Goal: Find specific page/section: Find specific page/section

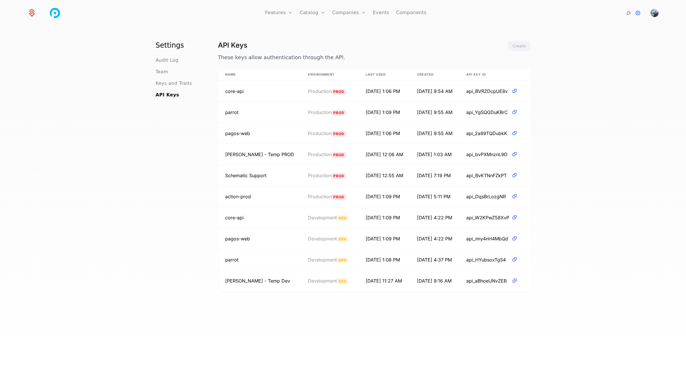
click at [284, 40] on link "Flags" at bounding box center [285, 37] width 27 height 5
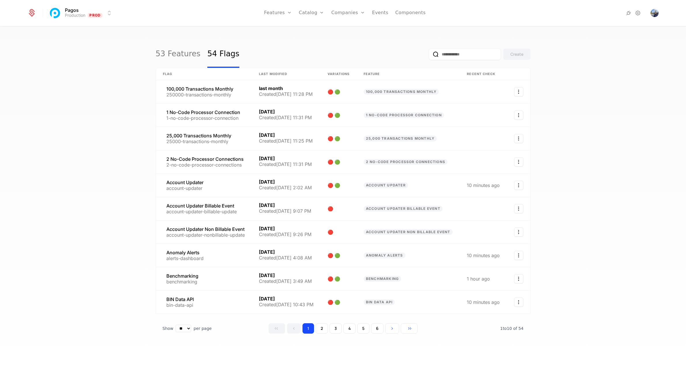
click at [350, 31] on link "Companies" at bounding box center [351, 28] width 27 height 5
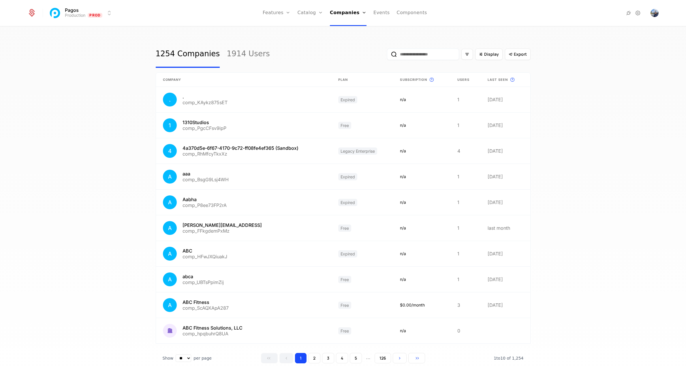
click at [421, 57] on input "email" at bounding box center [423, 54] width 72 height 12
paste input "**********"
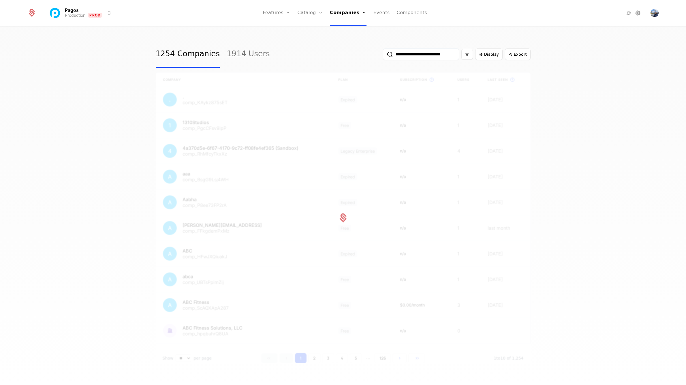
type input "**********"
click at [383, 55] on button "submit" at bounding box center [383, 55] width 0 height 0
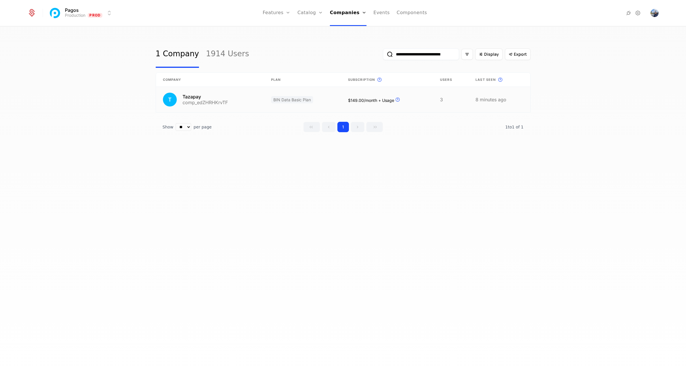
click at [247, 104] on link at bounding box center [210, 99] width 108 height 25
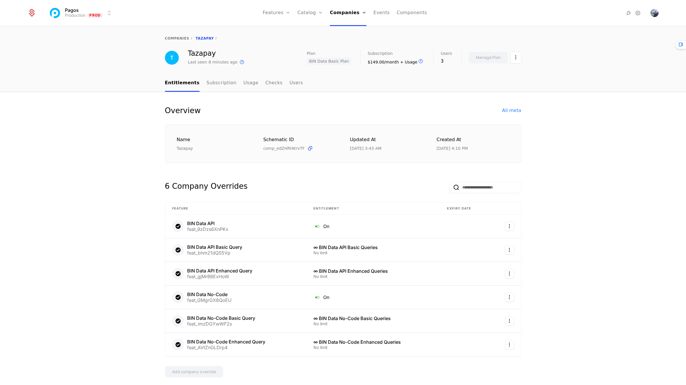
click at [267, 82] on link "Checks" at bounding box center [273, 83] width 17 height 17
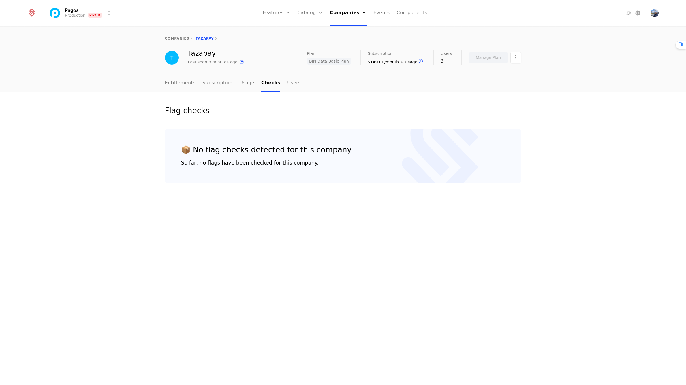
click at [240, 85] on link "Usage" at bounding box center [246, 83] width 15 height 17
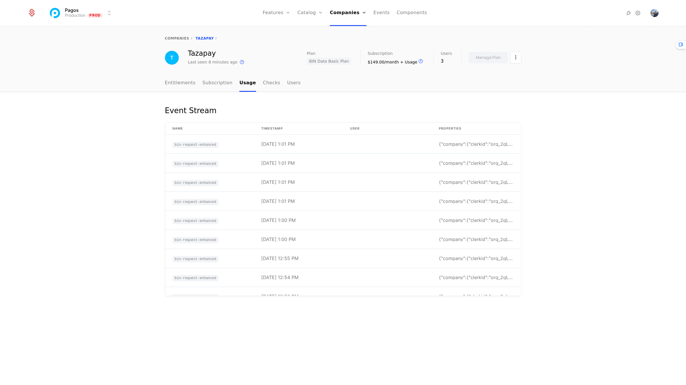
click at [223, 84] on link "Subscription" at bounding box center [218, 83] width 30 height 17
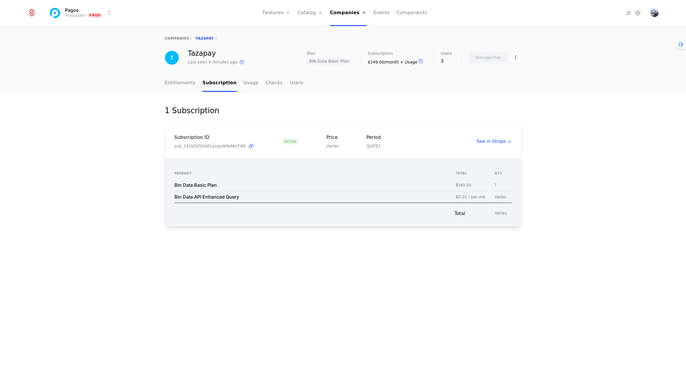
click at [181, 80] on link "Entitlements" at bounding box center [180, 83] width 31 height 17
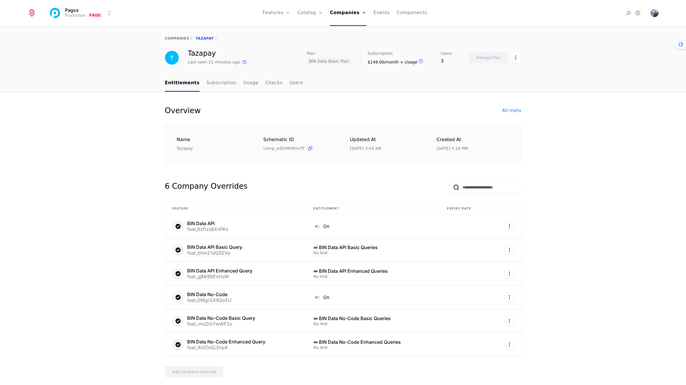
click at [282, 44] on div "Features Flags" at bounding box center [283, 33] width 40 height 28
click at [282, 40] on link "Flags" at bounding box center [283, 37] width 27 height 5
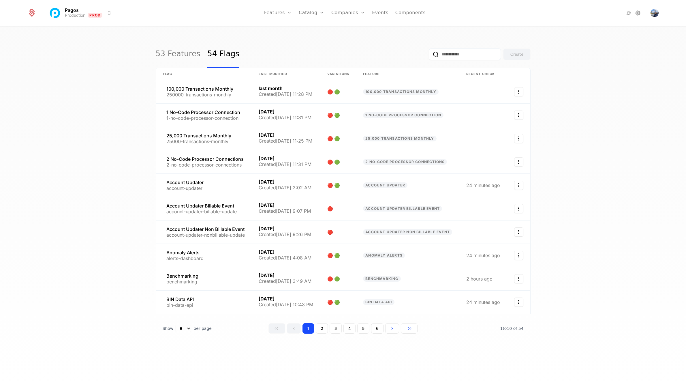
click at [475, 56] on input "email" at bounding box center [465, 54] width 72 height 12
paste input "**********"
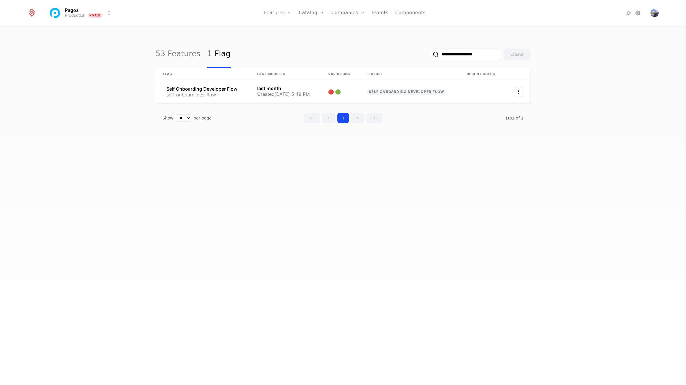
type input "**********"
click at [429, 55] on button "submit" at bounding box center [429, 55] width 0 height 0
click at [284, 90] on link at bounding box center [285, 91] width 71 height 23
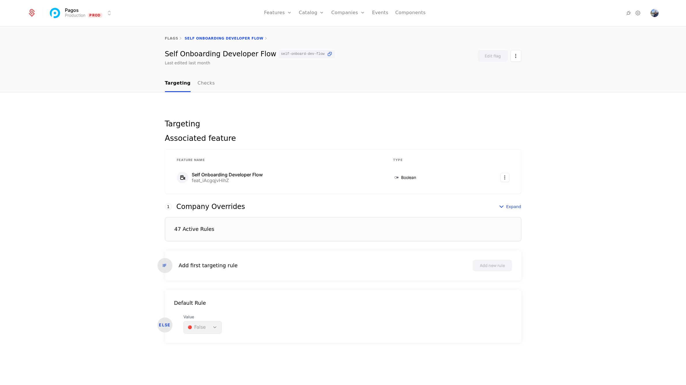
click at [517, 208] on span "Expand" at bounding box center [513, 207] width 15 height 6
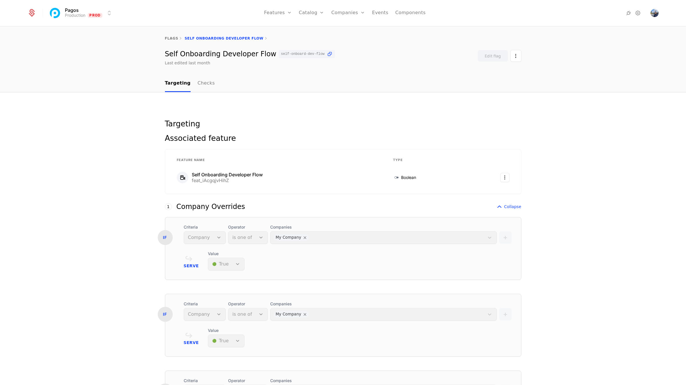
click at [505, 207] on span "Collapse" at bounding box center [512, 207] width 17 height 6
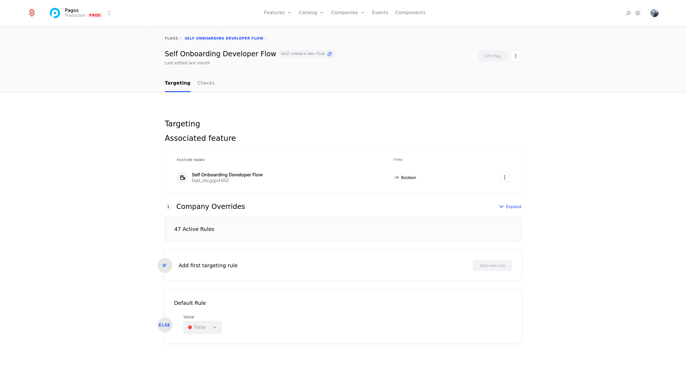
click at [207, 87] on link "Checks" at bounding box center [206, 83] width 17 height 17
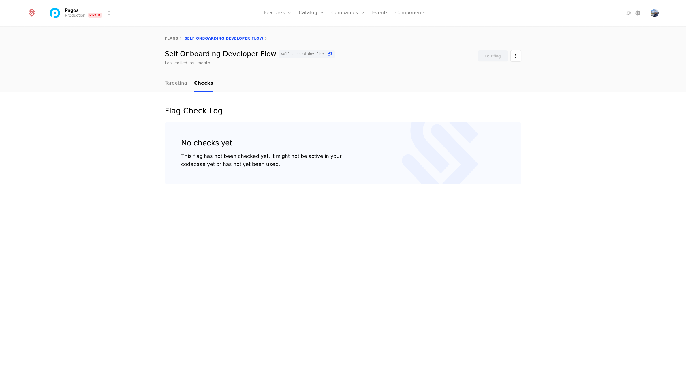
click at [175, 81] on link "Targeting" at bounding box center [176, 83] width 23 height 17
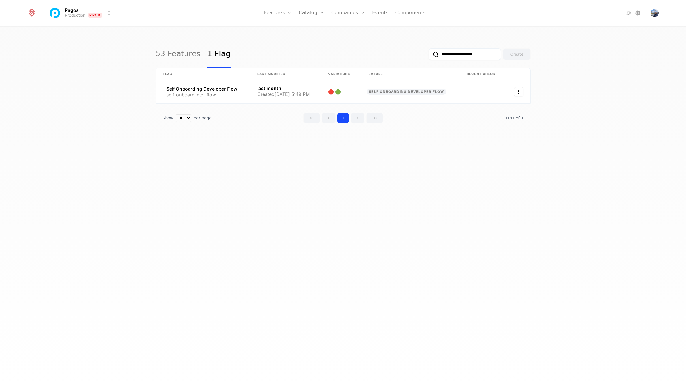
click at [173, 55] on link "53 Features" at bounding box center [178, 54] width 45 height 27
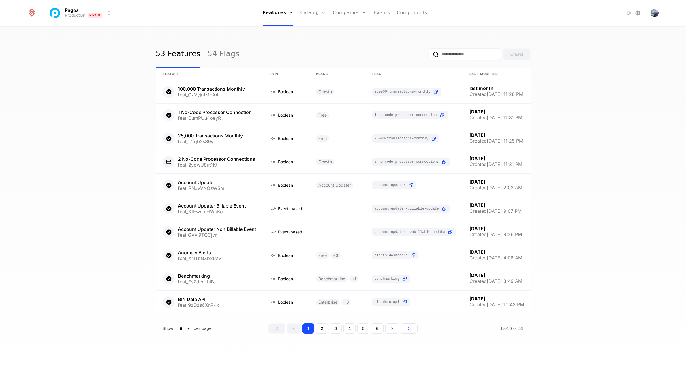
click at [215, 54] on link "54 Flags" at bounding box center [223, 54] width 32 height 27
